Goal: Transaction & Acquisition: Register for event/course

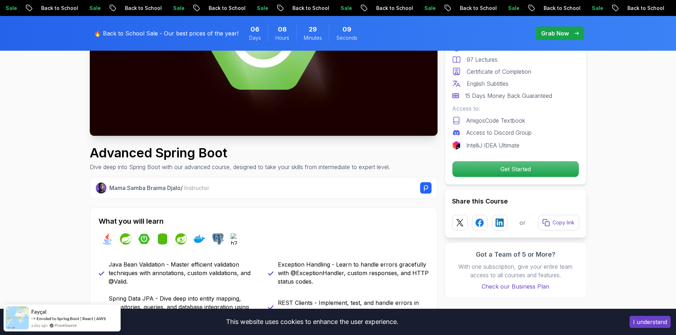
scroll to position [178, 0]
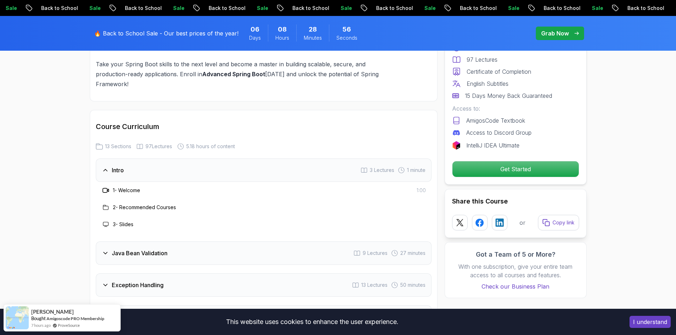
scroll to position [888, 0]
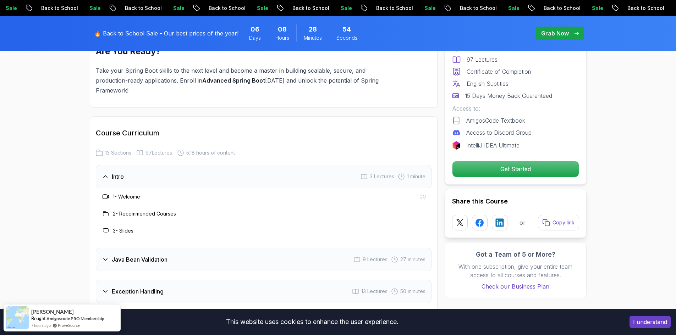
click at [105, 256] on icon at bounding box center [105, 259] width 7 height 7
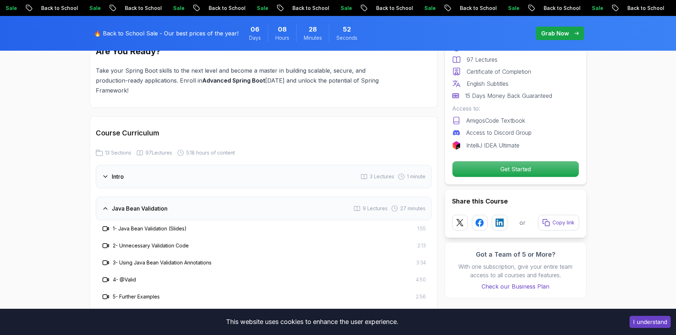
click at [107, 197] on div "Java Bean Validation 9 Lectures 27 minutes" at bounding box center [264, 208] width 336 height 23
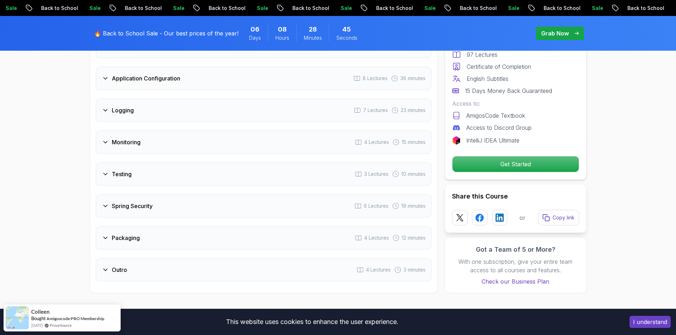
scroll to position [1172, 0]
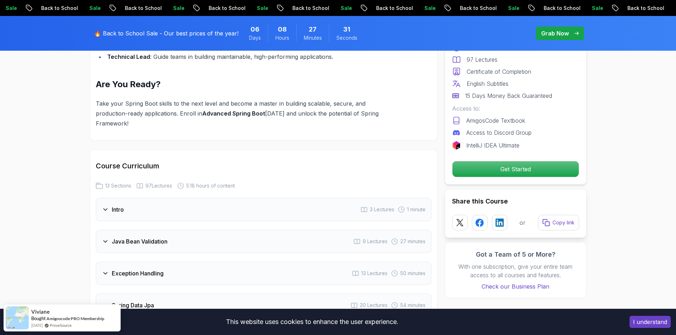
scroll to position [928, 0]
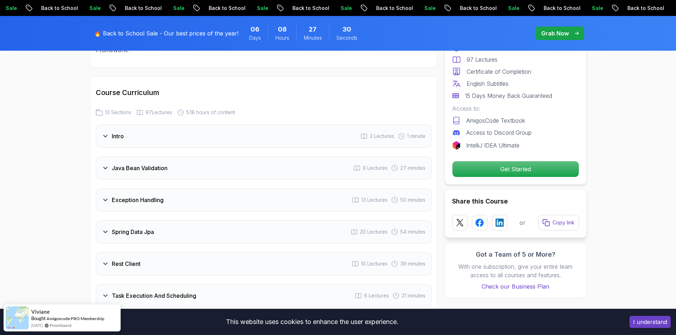
click at [127, 164] on h3 "Java Bean Validation" at bounding box center [140, 168] width 56 height 9
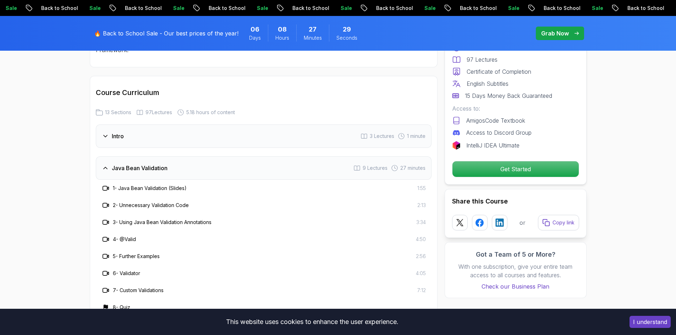
click at [127, 164] on h3 "Java Bean Validation" at bounding box center [140, 168] width 56 height 9
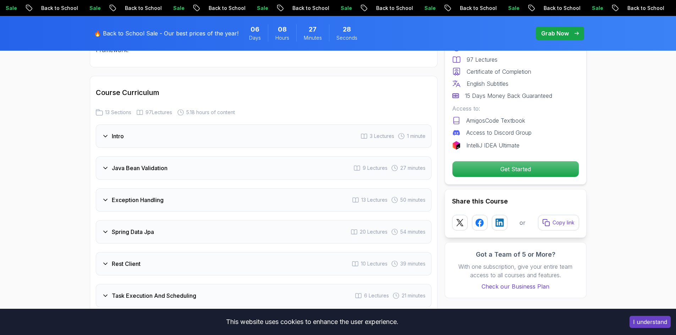
click at [127, 164] on h3 "Java Bean Validation" at bounding box center [140, 168] width 56 height 9
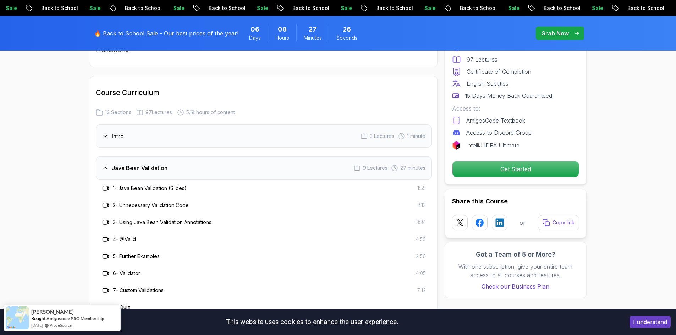
click at [324, 157] on div "Java Bean Validation 9 Lectures 27 minutes" at bounding box center [264, 168] width 336 height 23
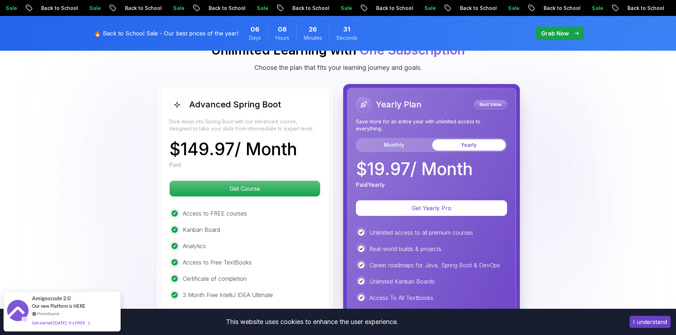
scroll to position [1567, 0]
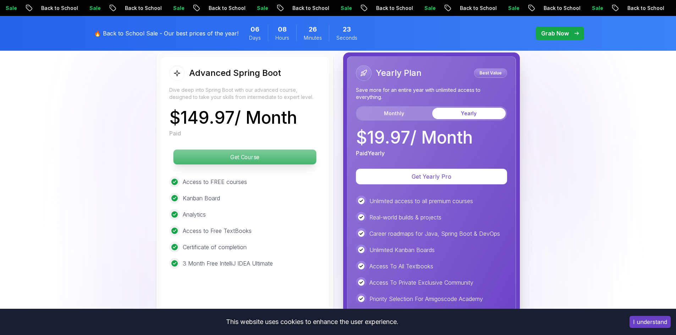
click at [244, 150] on p "Get Course" at bounding box center [244, 157] width 143 height 15
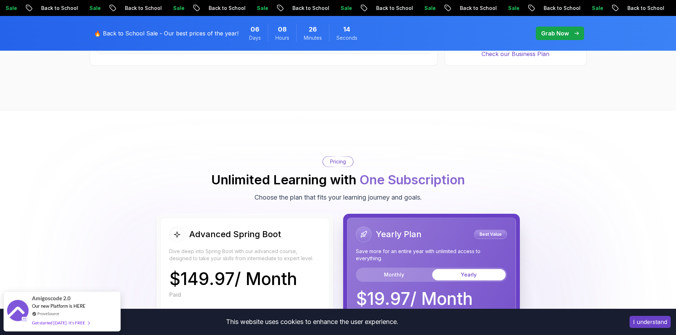
scroll to position [1530, 0]
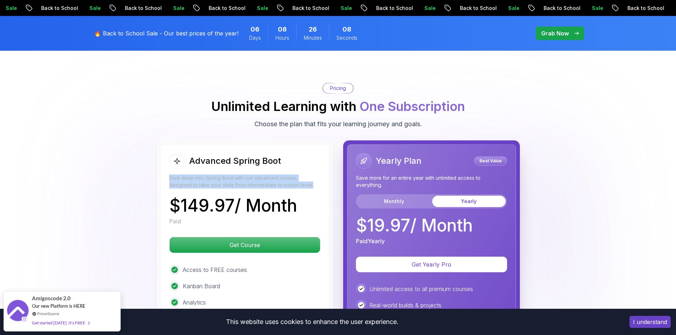
drag, startPoint x: 170, startPoint y: 158, endPoint x: 293, endPoint y: 167, distance: 122.8
click at [293, 175] on p "Dive deep into Spring Boot with our advanced course, designed to take your skil…" at bounding box center [244, 182] width 151 height 14
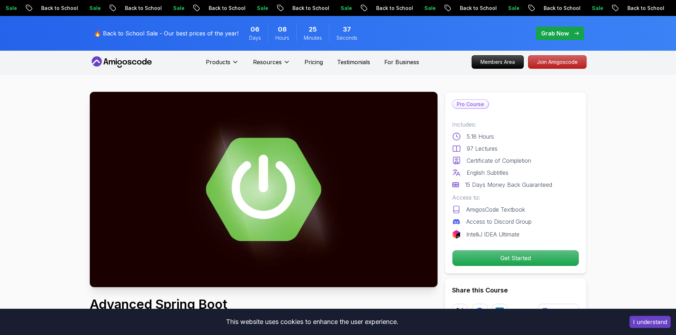
scroll to position [0, 0]
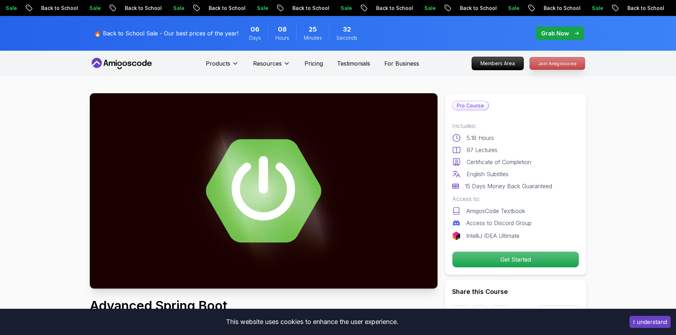
click at [561, 65] on p "Join Amigoscode" at bounding box center [557, 64] width 55 height 12
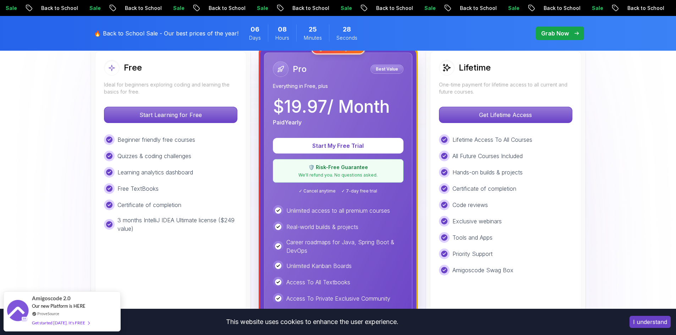
scroll to position [213, 0]
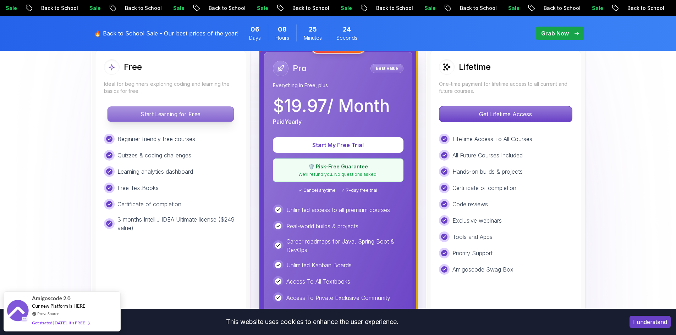
click at [202, 113] on p "Start Learning for Free" at bounding box center [171, 114] width 126 height 15
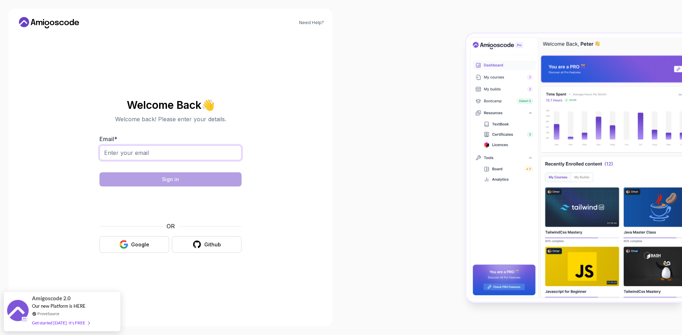
click at [198, 155] on input "Email *" at bounding box center [170, 153] width 142 height 15
